Goal: Information Seeking & Learning: Learn about a topic

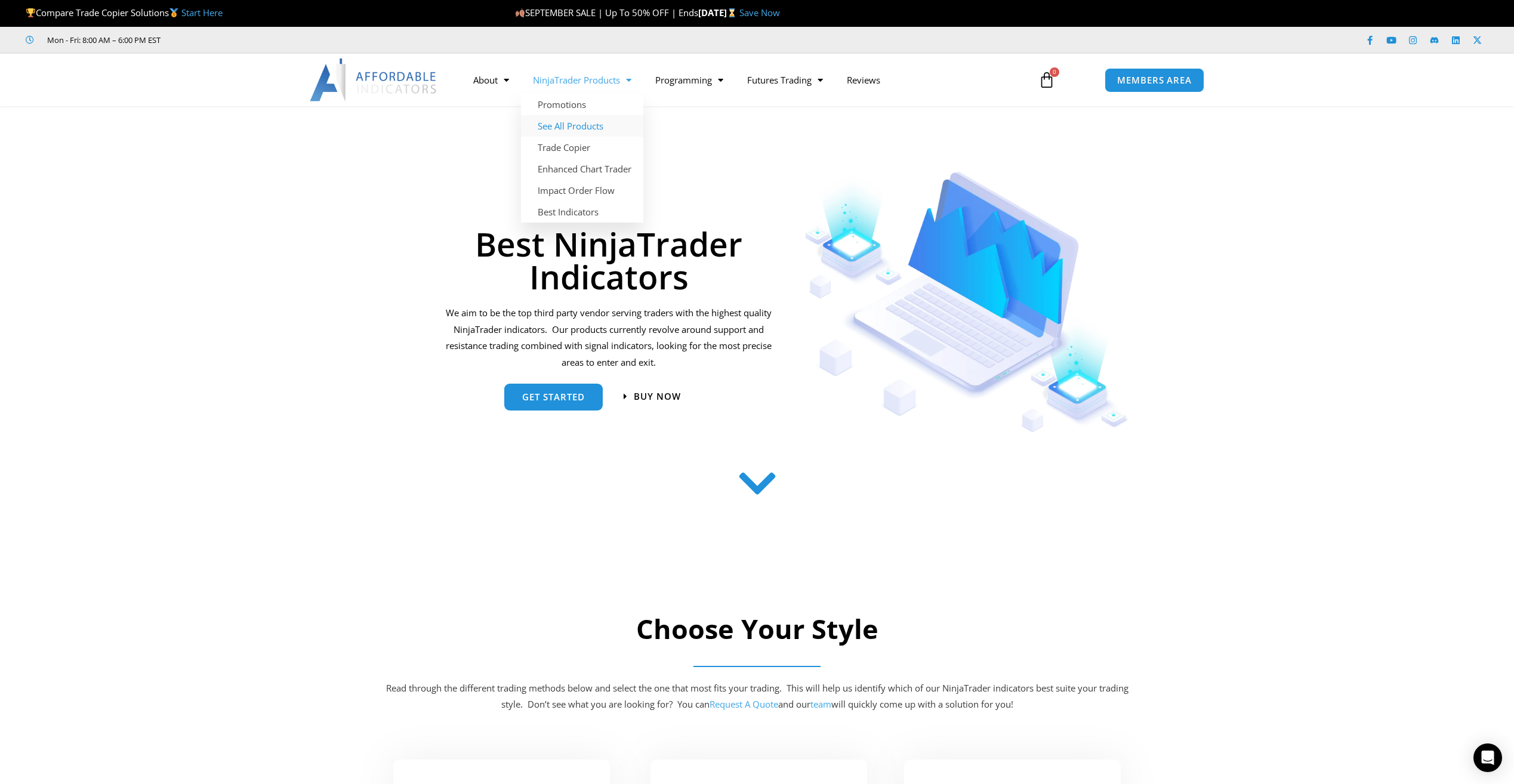
click at [581, 132] on link "See All Products" at bounding box center [582, 126] width 123 height 22
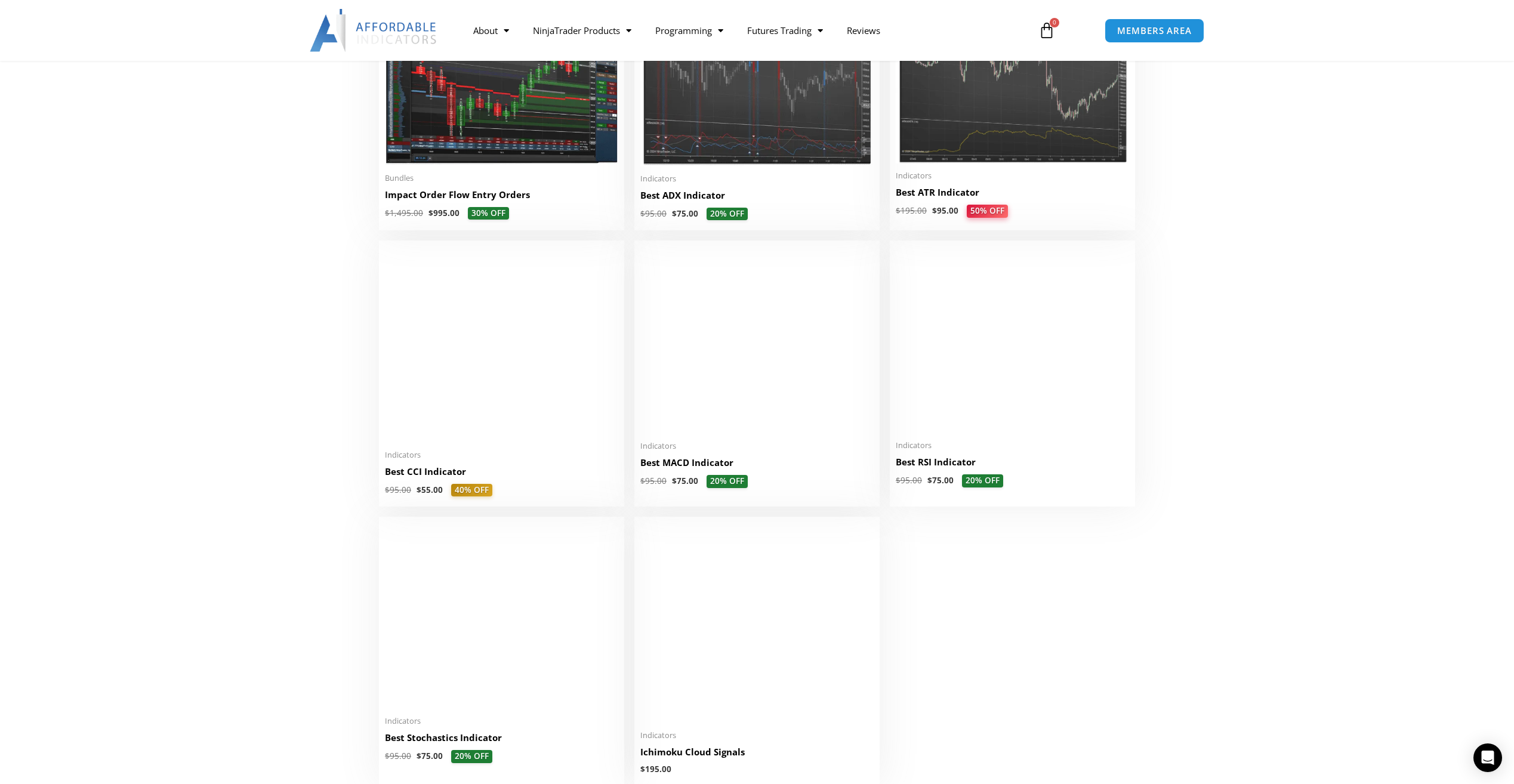
scroll to position [2566, 0]
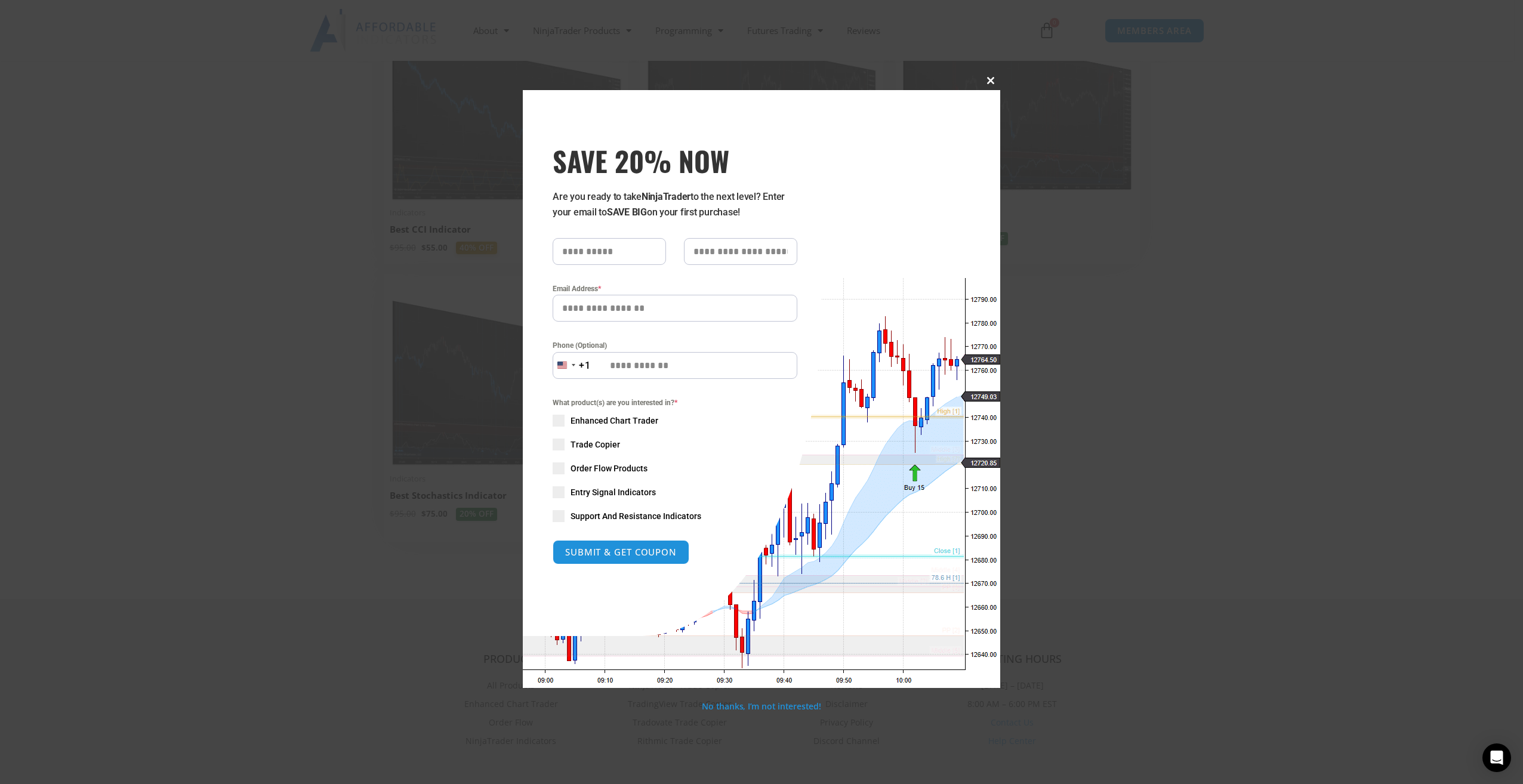
click at [985, 76] on button "Close this module" at bounding box center [991, 81] width 19 height 19
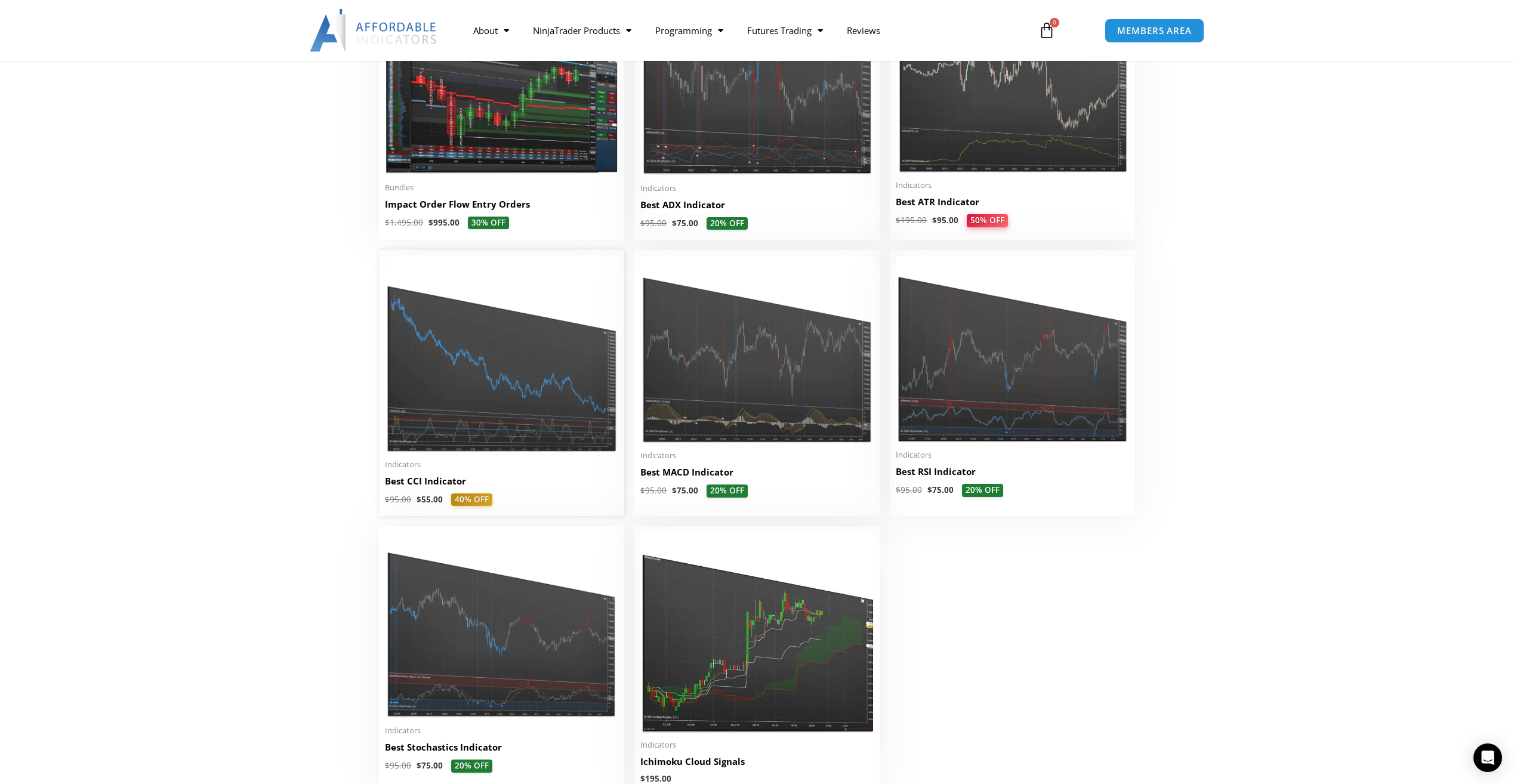
scroll to position [2208, 0]
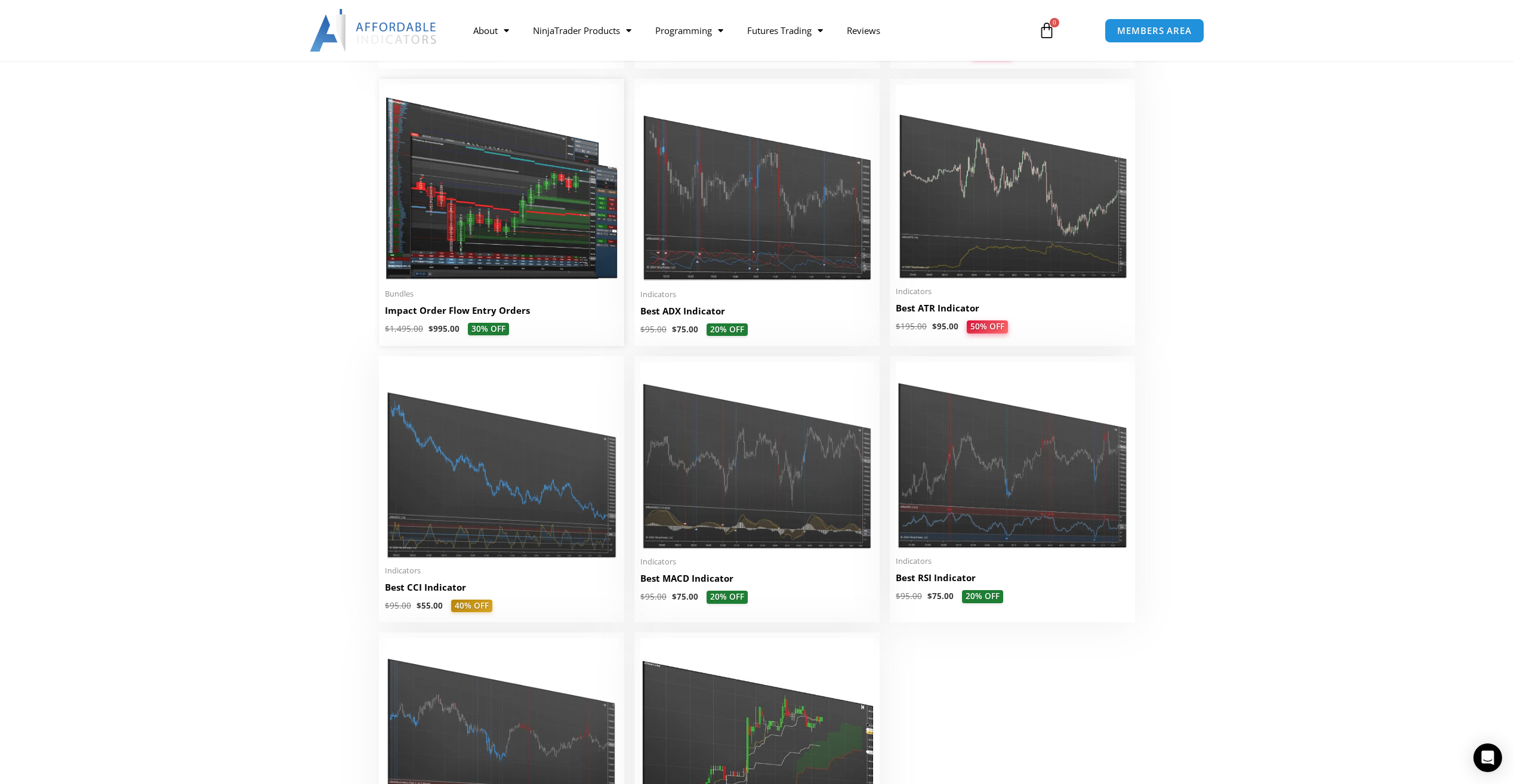
click at [488, 216] on img at bounding box center [501, 183] width 233 height 197
